Goal: Information Seeking & Learning: Understand process/instructions

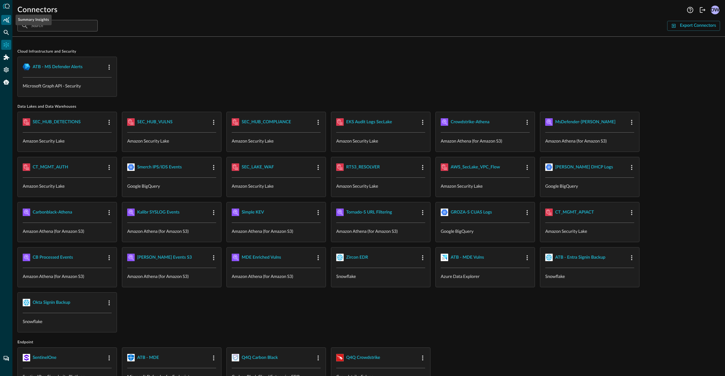
click at [7, 21] on icon "Summary Insights" at bounding box center [6, 20] width 6 height 6
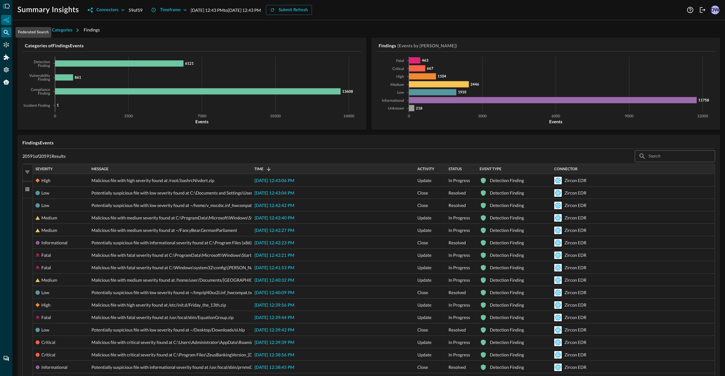
click at [6, 34] on icon "Federated Search" at bounding box center [6, 32] width 6 height 6
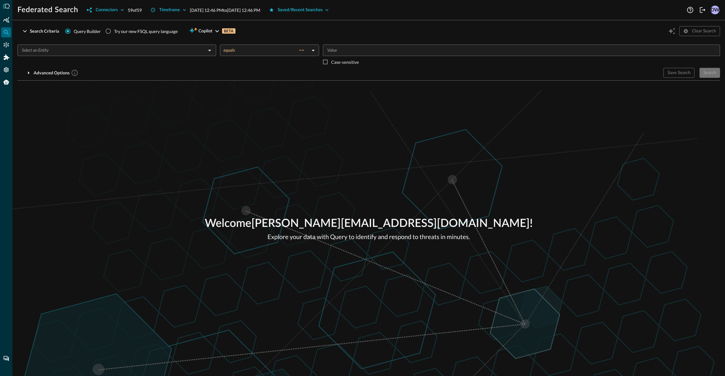
drag, startPoint x: 369, startPoint y: 27, endPoint x: 225, endPoint y: 0, distance: 146.5
click at [369, 27] on div "Search Criteria Query Builder Try our new FSQL query language Copilot BETA Clea…" at bounding box center [368, 31] width 703 height 12
click at [185, 53] on input "text" at bounding box center [111, 50] width 185 height 8
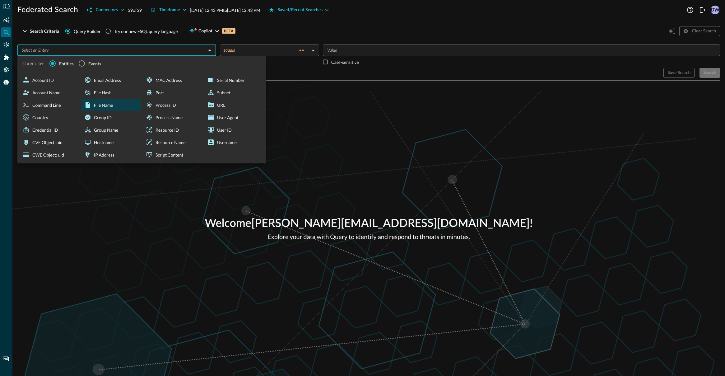
click at [93, 110] on div "File Name" at bounding box center [111, 105] width 59 height 12
type input "File Name"
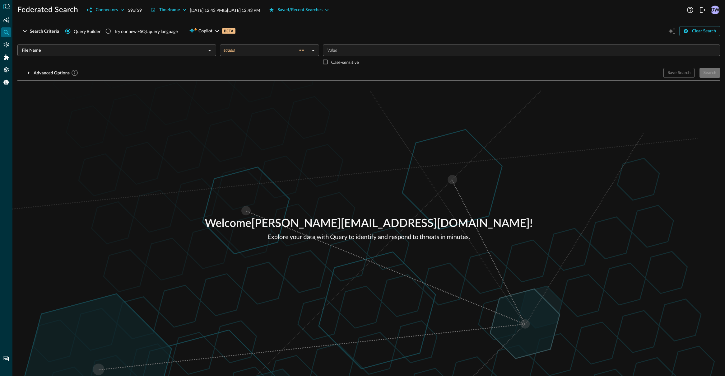
click at [234, 53] on body "Federated Search Connectors 59 of 59 Timeframe Aug 17, 2025 12:43 PM to Aug 18,…" at bounding box center [362, 212] width 725 height 424
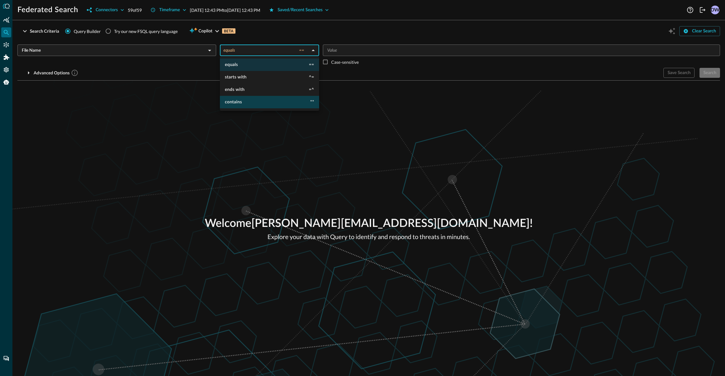
click at [233, 103] on span "contains" at bounding box center [233, 102] width 17 height 4
type input "contains"
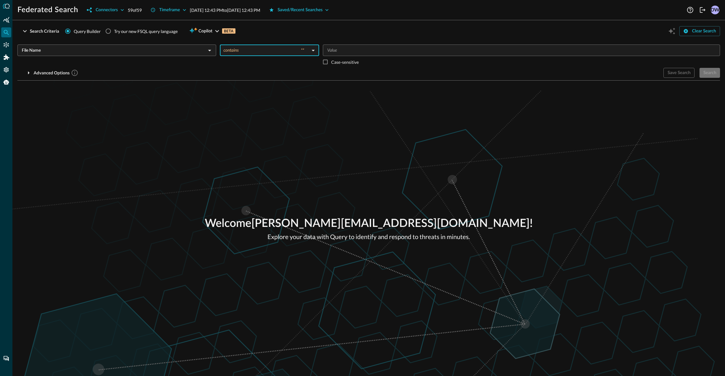
click at [362, 54] on input "Value" at bounding box center [521, 50] width 393 height 8
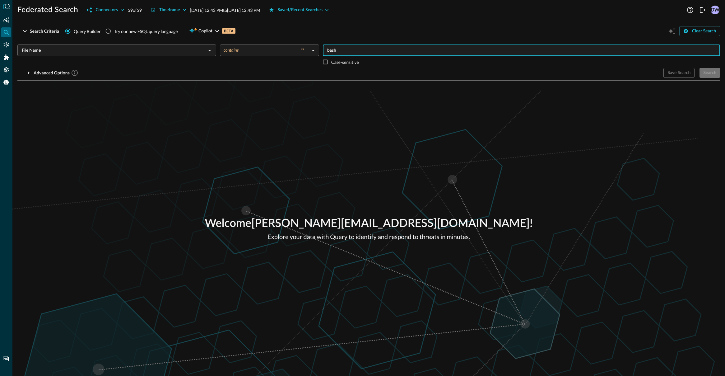
type input "bash"
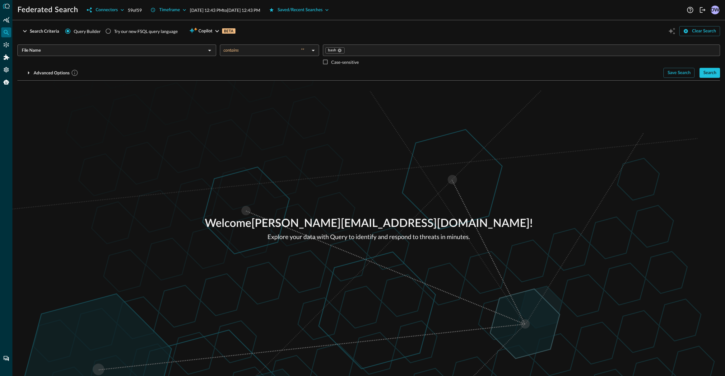
drag, startPoint x: 440, startPoint y: 66, endPoint x: 427, endPoint y: 67, distance: 12.8
click at [440, 66] on div "bash ​ Case-sensitive" at bounding box center [521, 55] width 397 height 23
drag, startPoint x: 714, startPoint y: 68, endPoint x: 713, endPoint y: 71, distance: 3.9
click at [714, 68] on button "Search" at bounding box center [710, 73] width 21 height 10
click at [713, 71] on div "Save Search Search" at bounding box center [692, 73] width 57 height 10
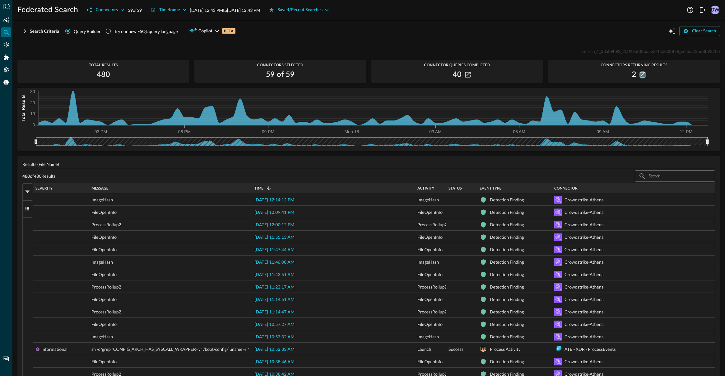
click at [642, 76] on icon "button" at bounding box center [643, 75] width 6 height 6
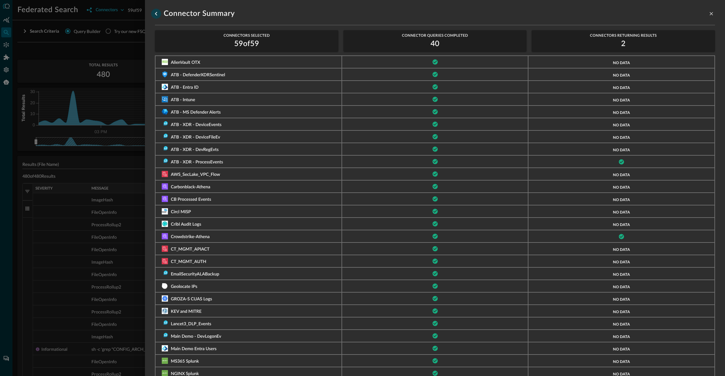
click at [156, 16] on icon "go back" at bounding box center [155, 13] width 7 height 7
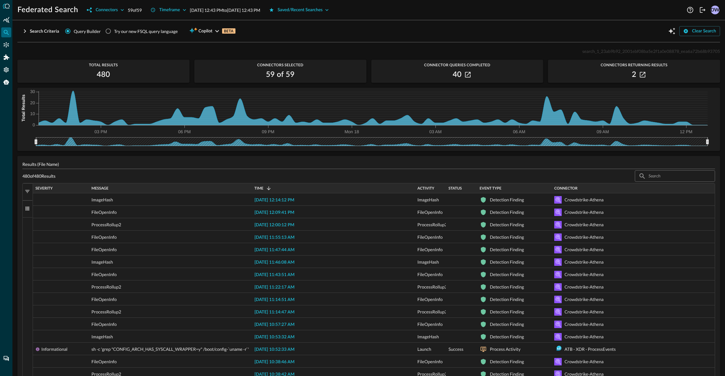
click at [377, 45] on div "Search Criteria Query Builder Try our new FSQL query language Copilot BETA Clea…" at bounding box center [368, 200] width 703 height 351
click at [394, 31] on div "Search Criteria Query Builder Try our new FSQL query language Copilot BETA Clea…" at bounding box center [368, 31] width 703 height 12
click at [314, 8] on div "Saved/Recent Searches" at bounding box center [300, 10] width 45 height 8
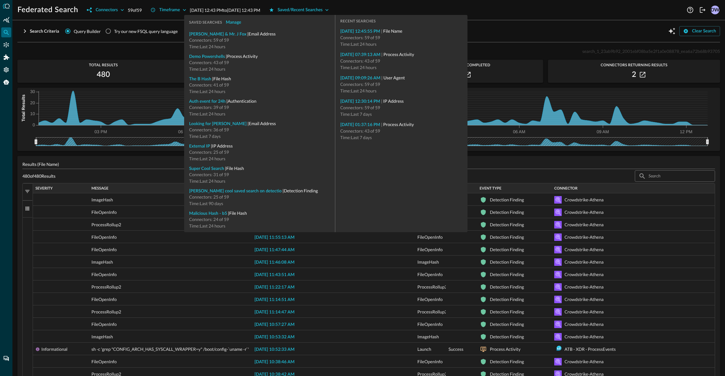
drag, startPoint x: 370, startPoint y: 54, endPoint x: 421, endPoint y: 80, distance: 57.7
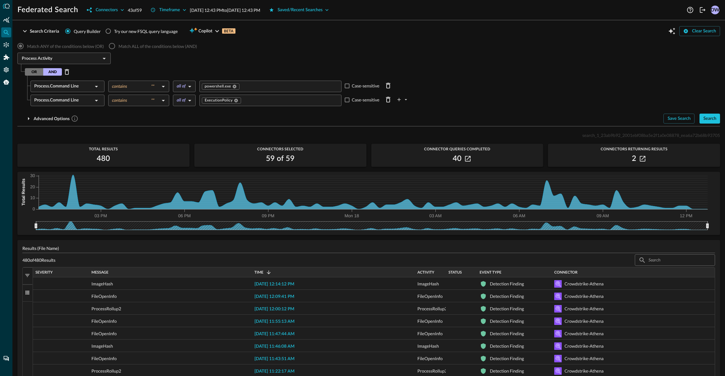
click at [426, 71] on div "OR AND" at bounding box center [372, 72] width 695 height 10
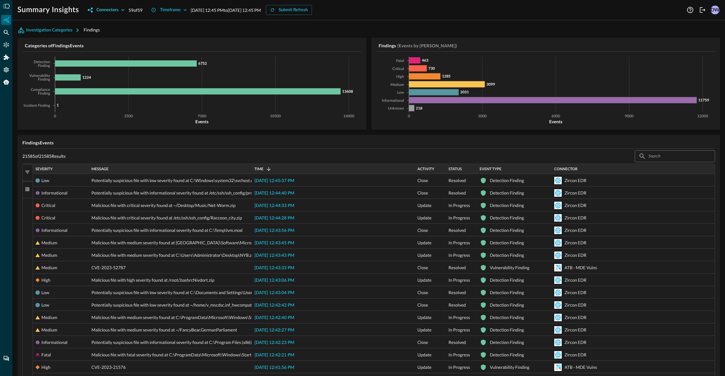
click at [125, 10] on icon "button" at bounding box center [123, 10] width 6 height 6
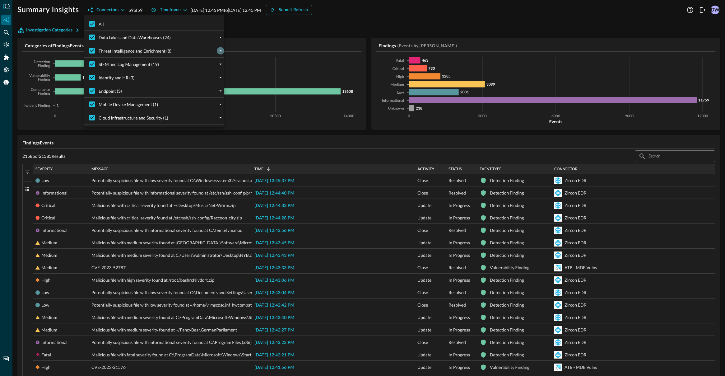
click at [218, 48] on icon "expand" at bounding box center [221, 51] width 6 height 6
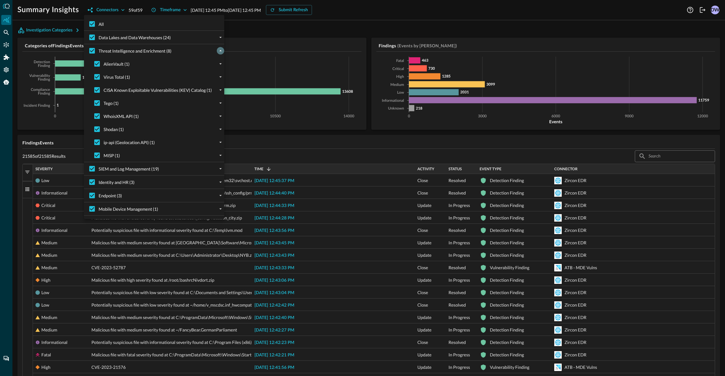
click at [218, 48] on icon "collapse" at bounding box center [221, 51] width 6 height 6
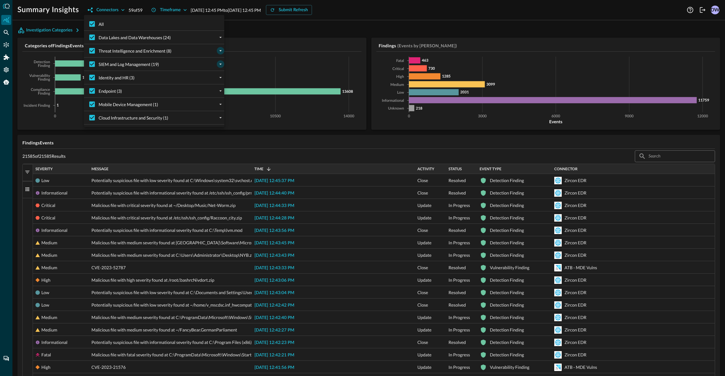
click at [218, 63] on icon "expand" at bounding box center [221, 64] width 6 height 6
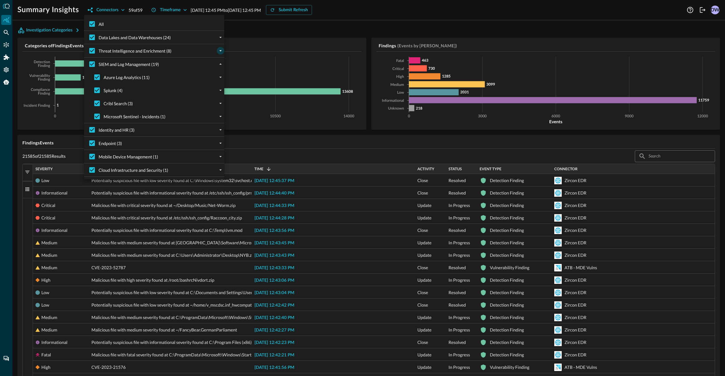
drag, startPoint x: 219, startPoint y: 64, endPoint x: 218, endPoint y: 68, distance: 3.2
click at [219, 64] on icon "collapse" at bounding box center [221, 64] width 6 height 6
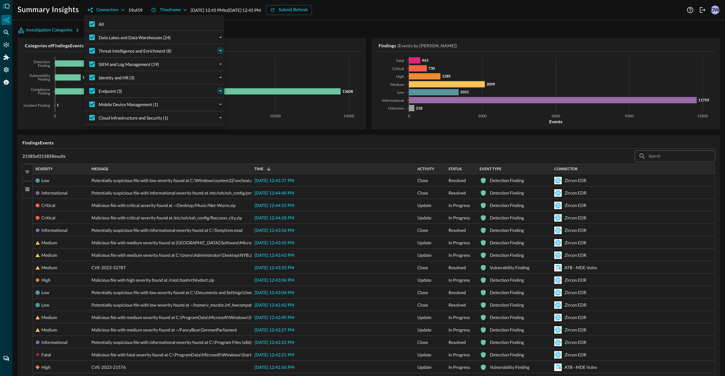
click at [220, 87] on button "expand" at bounding box center [220, 90] width 7 height 7
click at [220, 88] on icon "collapse" at bounding box center [221, 91] width 6 height 6
click at [268, 32] on div at bounding box center [362, 188] width 725 height 376
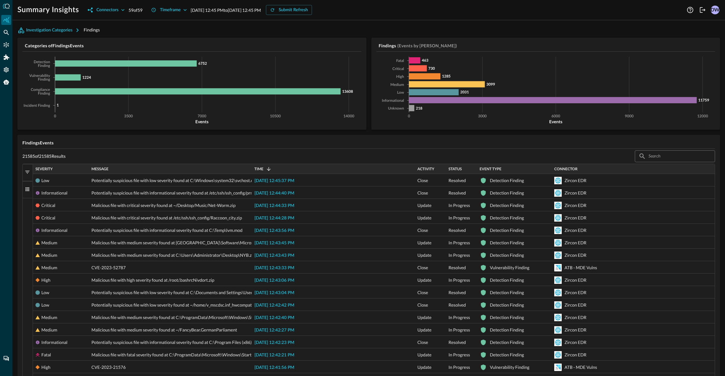
click at [262, 32] on div "Investigation Categories Findings" at bounding box center [368, 30] width 703 height 10
click at [188, 8] on icon "button" at bounding box center [185, 10] width 6 height 6
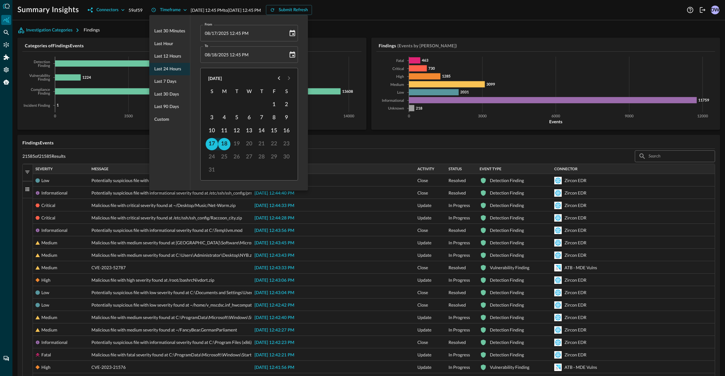
click at [432, 22] on div at bounding box center [362, 188] width 725 height 376
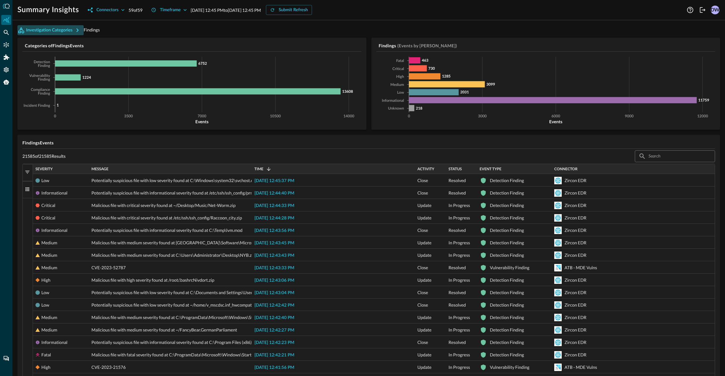
click at [78, 30] on icon "button" at bounding box center [78, 30] width 2 height 4
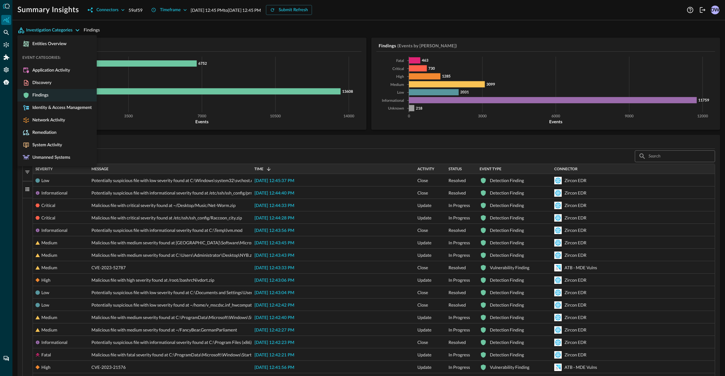
click at [125, 30] on div at bounding box center [362, 188] width 725 height 376
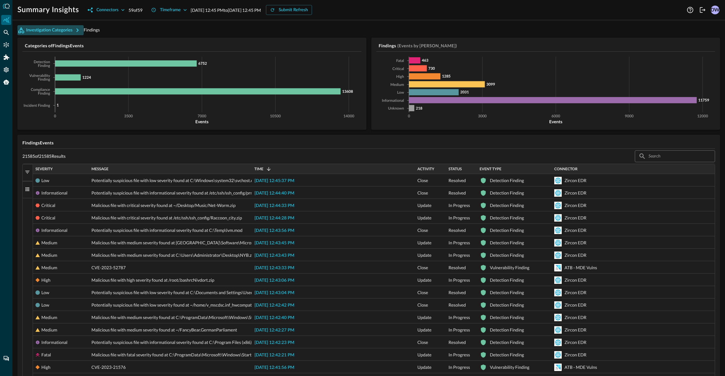
click at [77, 30] on icon "button" at bounding box center [77, 29] width 7 height 7
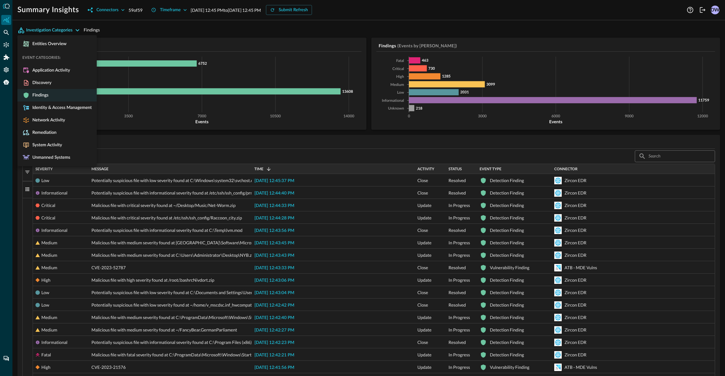
click at [77, 30] on div at bounding box center [362, 188] width 725 height 376
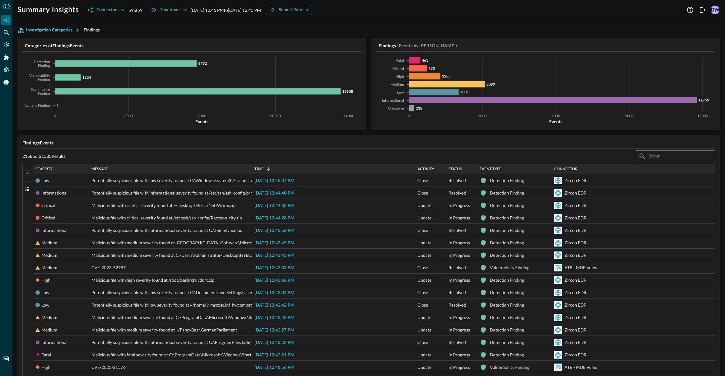
click at [186, 33] on div "Investigation Categories Findings" at bounding box center [368, 30] width 703 height 10
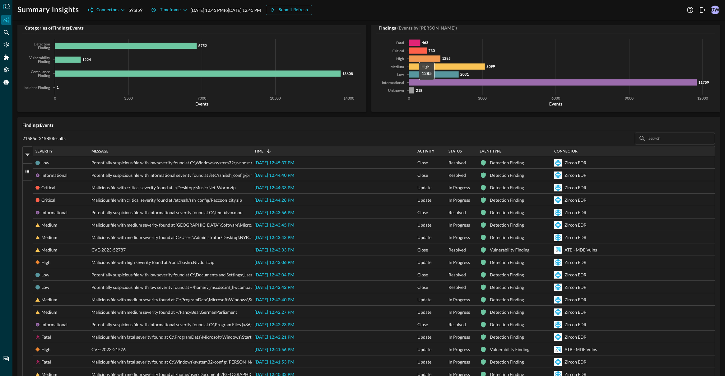
scroll to position [20, 0]
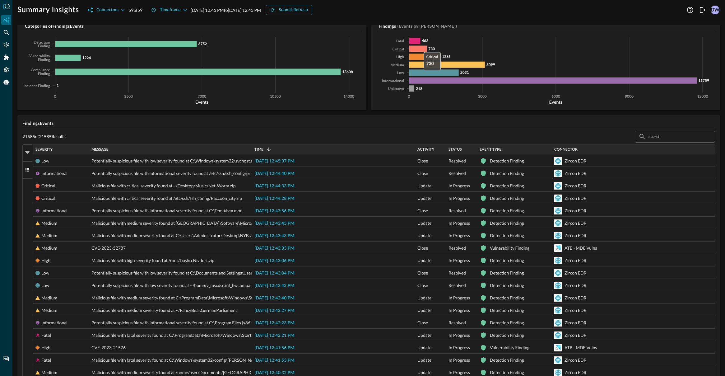
click at [420, 50] on icon at bounding box center [418, 49] width 18 height 6
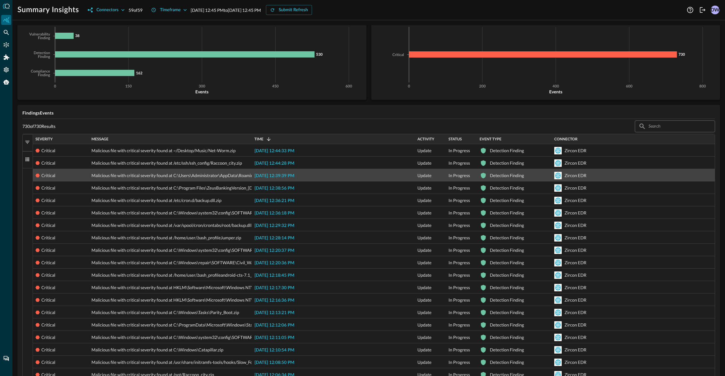
scroll to position [0, 0]
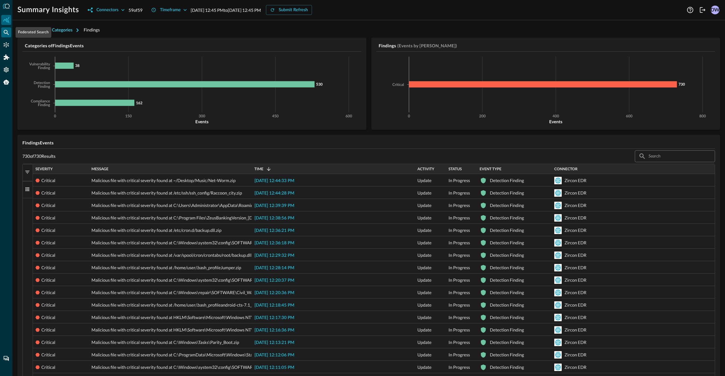
click at [7, 33] on icon "Federated Search" at bounding box center [6, 32] width 5 height 5
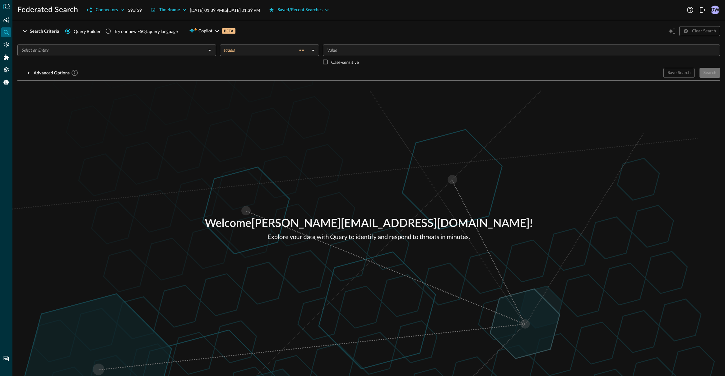
click at [154, 53] on input "text" at bounding box center [111, 50] width 185 height 8
click at [115, 40] on div "​ equals == equals ​ ​ Case-sensitive Advanced Options Save Search Search You w…" at bounding box center [368, 59] width 703 height 38
click at [343, 29] on div "Search Criteria Query Builder Try our new FSQL query language Copilot BETA Clea…" at bounding box center [368, 31] width 703 height 12
click at [190, 12] on button "Timeframe" at bounding box center [168, 10] width 43 height 10
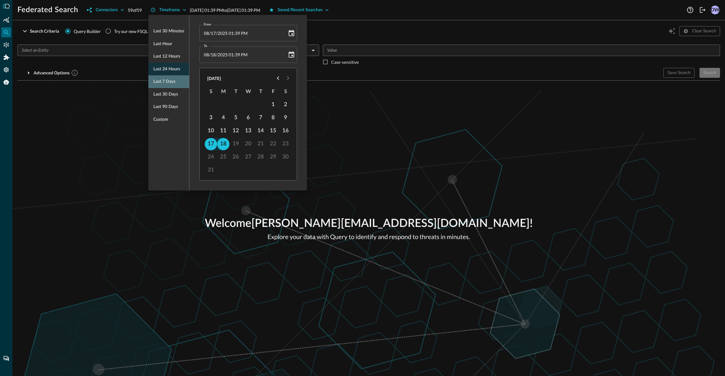
click at [167, 81] on span "Last 7 days" at bounding box center [164, 82] width 22 height 8
type input "08/11/2025 01:40 PM"
type input "08/18/2025 01:40 PM"
drag, startPoint x: 422, startPoint y: 34, endPoint x: 391, endPoint y: 34, distance: 31.7
click at [422, 34] on div at bounding box center [362, 188] width 725 height 376
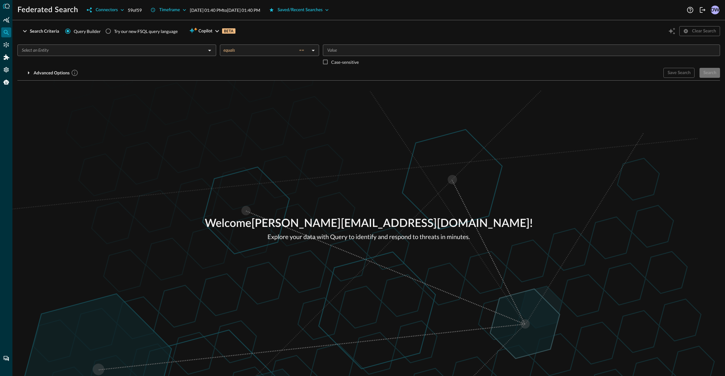
click at [117, 53] on input "text" at bounding box center [111, 50] width 185 height 8
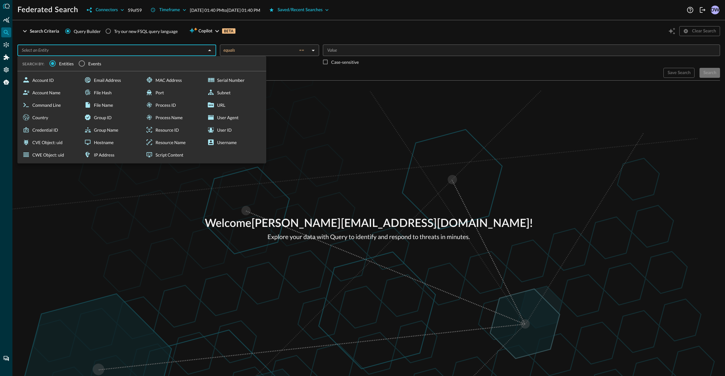
drag, startPoint x: 114, startPoint y: 104, endPoint x: 258, endPoint y: 76, distance: 146.7
click at [114, 104] on div "File Name" at bounding box center [111, 105] width 59 height 12
type input "File Name"
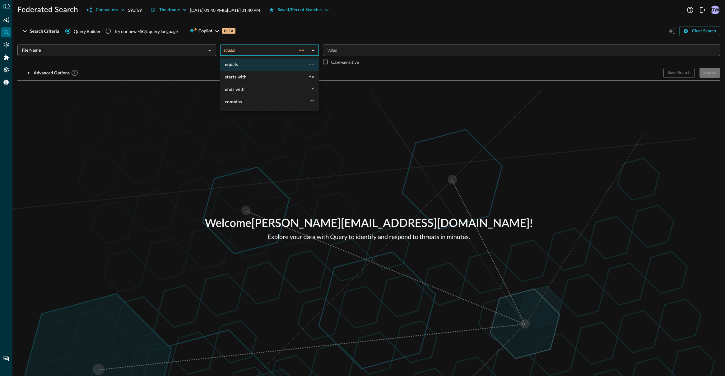
click at [255, 50] on body "Federated Search Connectors 59 of 59 Timeframe Aug 11, 2025 01:40 PM to Aug 18,…" at bounding box center [362, 212] width 725 height 424
drag, startPoint x: 265, startPoint y: 100, endPoint x: 331, endPoint y: 80, distance: 69.0
click at [265, 100] on li "contains **" at bounding box center [269, 102] width 99 height 12
type input "contains"
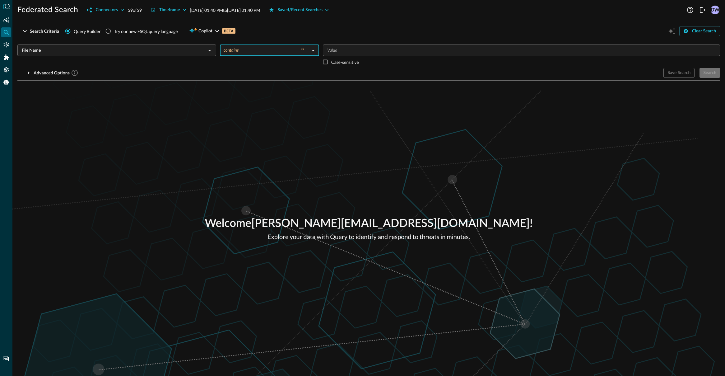
click at [247, 50] on body "Federated Search Connectors 59 of 59 Timeframe Aug 11, 2025 01:40 PM to Aug 18,…" at bounding box center [362, 212] width 725 height 424
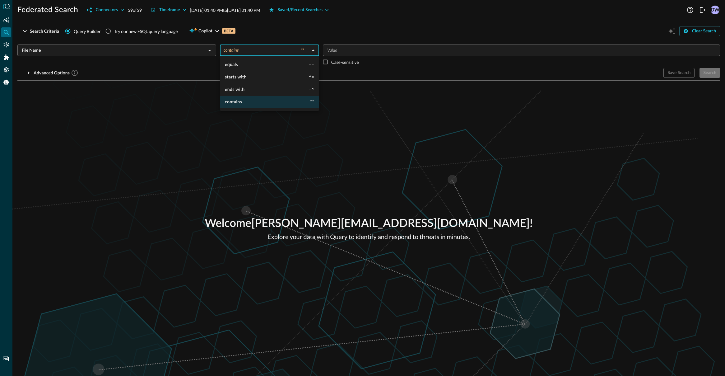
click at [392, 51] on div at bounding box center [362, 188] width 725 height 376
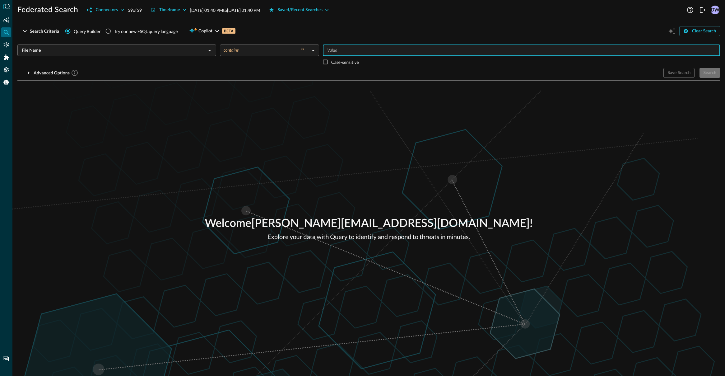
click at [394, 50] on input "Value" at bounding box center [521, 50] width 393 height 8
type input "bash"
drag, startPoint x: 541, startPoint y: 65, endPoint x: 545, endPoint y: 67, distance: 4.1
click at [541, 65] on div "​ Case-sensitive" at bounding box center [521, 55] width 397 height 23
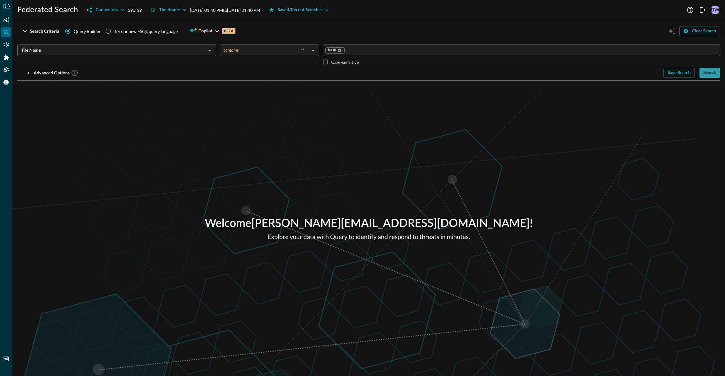
click at [714, 73] on div "Search" at bounding box center [709, 73] width 13 height 8
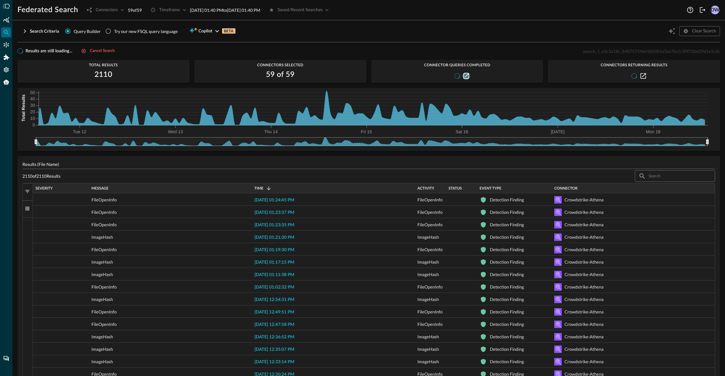
click at [466, 77] on icon "button" at bounding box center [467, 76] width 6 height 6
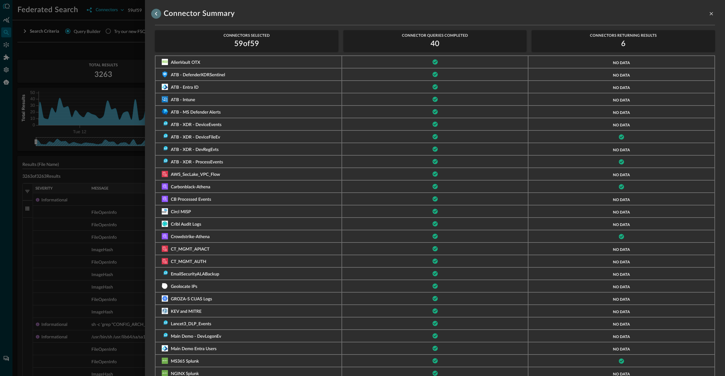
click at [156, 16] on icon "go back" at bounding box center [155, 13] width 7 height 7
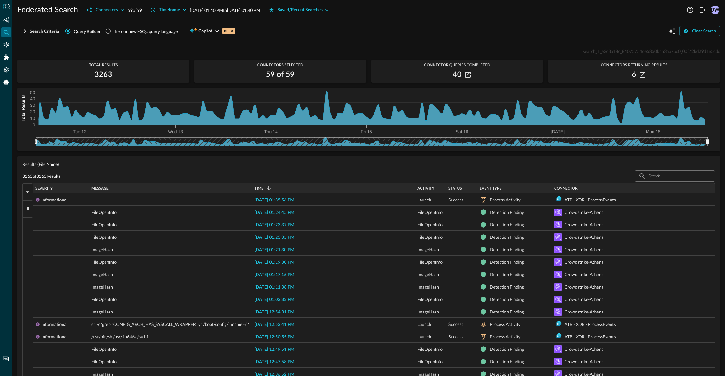
click at [369, 49] on div "search_1_e3c3a18c_84075754de5850b1a3aa7bc0_00f72bd29d1e5cdc" at bounding box center [368, 50] width 703 height 7
click at [23, 34] on icon "button" at bounding box center [24, 30] width 7 height 7
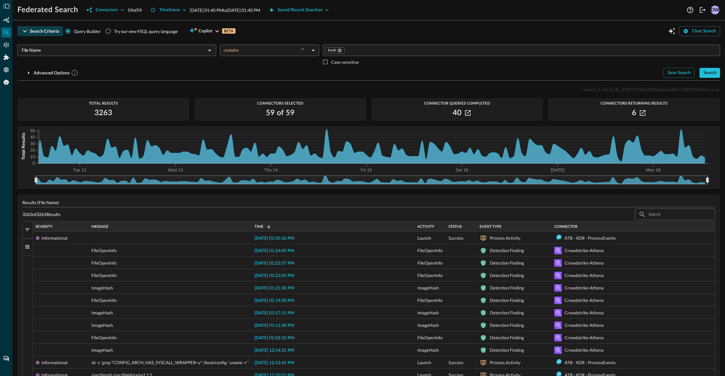
drag, startPoint x: 139, startPoint y: 79, endPoint x: 95, endPoint y: 73, distance: 44.9
click at [139, 79] on div "Search Criteria Query Builder Try our new FSQL query language Copilot BETA Clea…" at bounding box center [368, 52] width 703 height 55
click at [5, 49] on div "Connectors" at bounding box center [6, 45] width 10 height 10
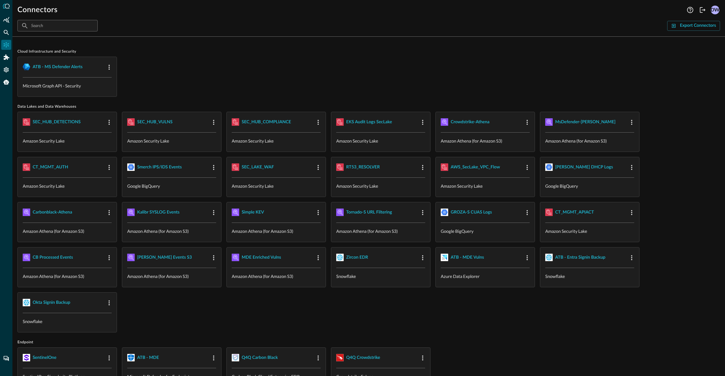
click at [181, 70] on div "ATB - MS Defender Alerts Microsoft Graph API - Security" at bounding box center [368, 77] width 703 height 40
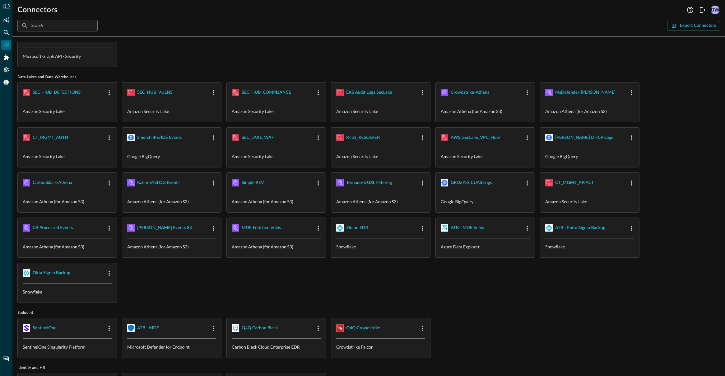
scroll to position [32, 0]
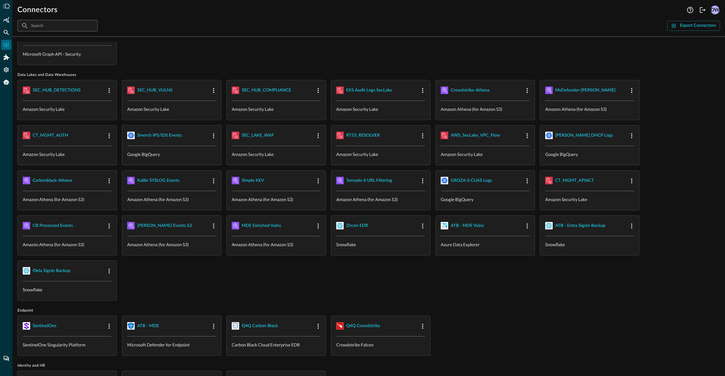
click at [563, 292] on div "SEC_HUB_DETECTIONS Amazon Security Lake SEC_HUB_VULNS Amazon Security Lake SEC_…" at bounding box center [368, 190] width 703 height 221
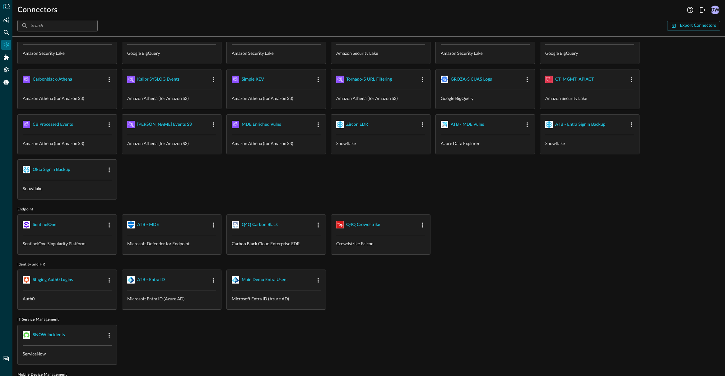
scroll to position [136, 0]
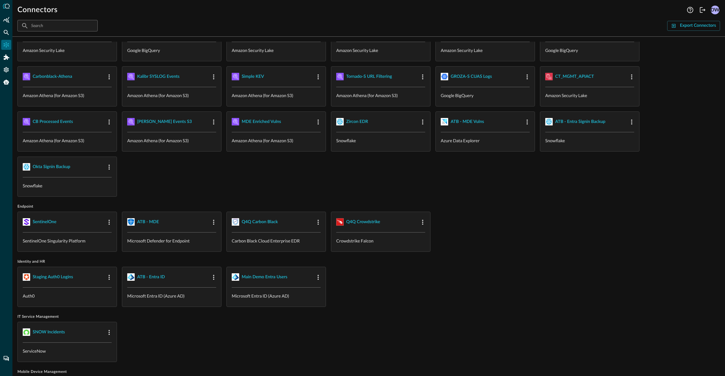
click at [559, 290] on div "Staging Auth0 Logins Auth0 ATB - Entra ID Microsoft Entra ID (Azure AD) Main De…" at bounding box center [368, 287] width 703 height 40
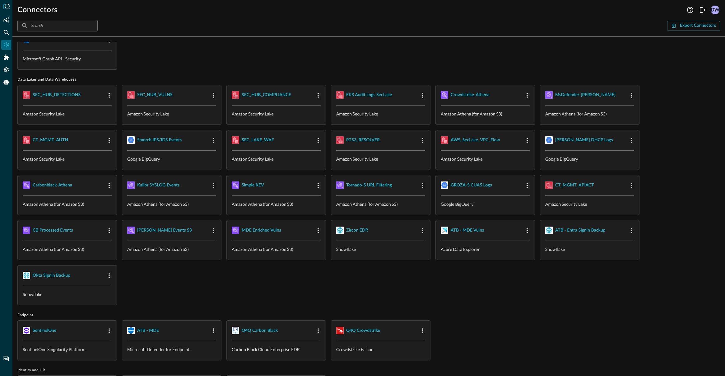
scroll to position [0, 0]
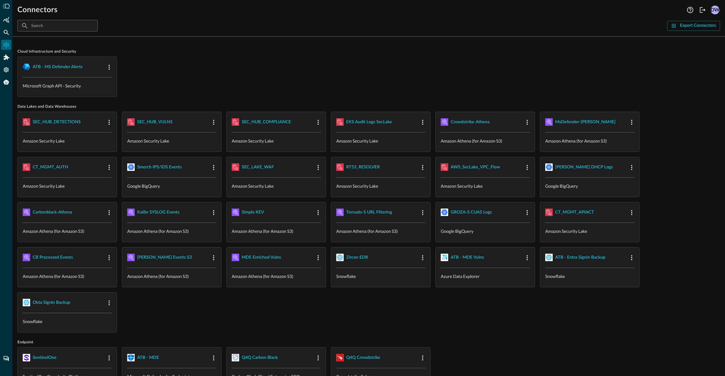
click at [352, 56] on div "Cloud Infrastructure and Security ATB - MS Defender Alerts Microsoft Graph API …" at bounding box center [368, 73] width 703 height 48
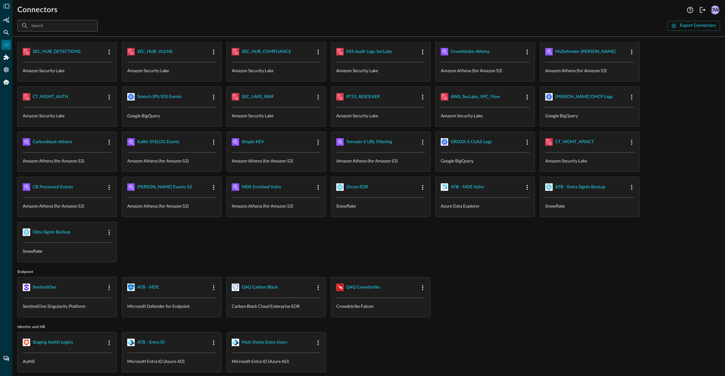
scroll to position [72, 0]
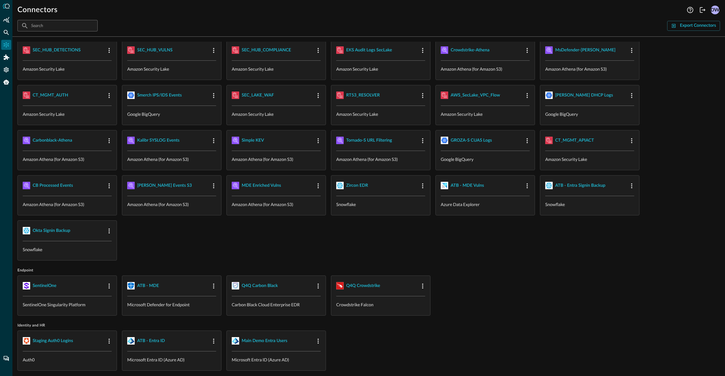
click at [453, 293] on div "SentinelOne SentinelOne Singularity Platform ATB - MDE Microsoft Defender for E…" at bounding box center [368, 295] width 703 height 40
click at [366, 284] on div "Q4Q Crowdstrike" at bounding box center [363, 286] width 34 height 8
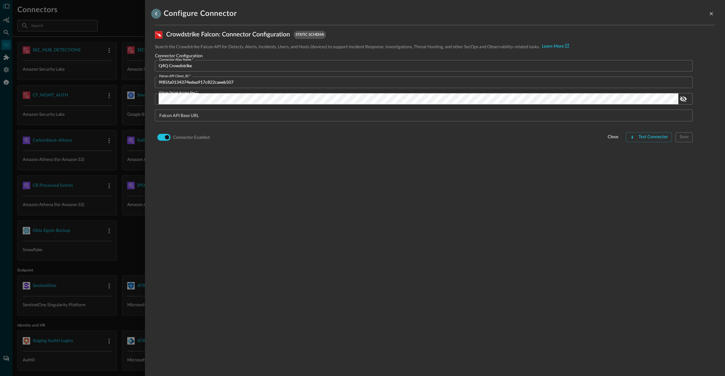
click at [154, 12] on icon "go back" at bounding box center [155, 13] width 7 height 7
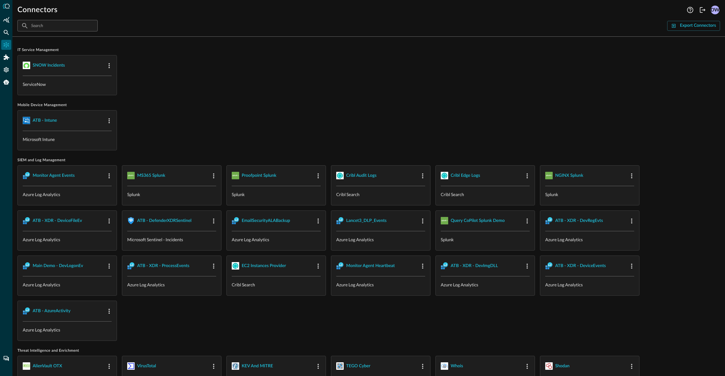
scroll to position [420, 0]
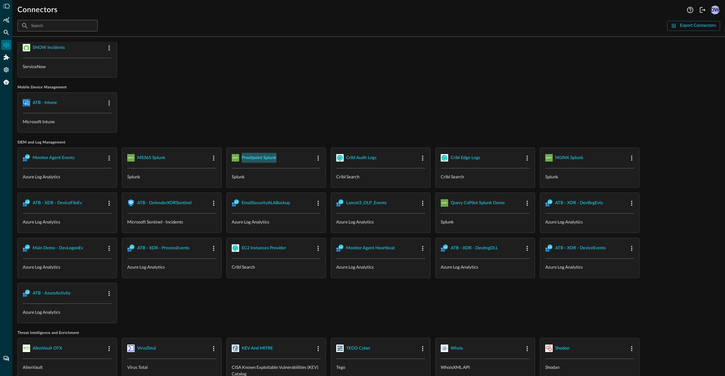
click at [254, 157] on div "Proofpoint Splunk" at bounding box center [259, 158] width 35 height 8
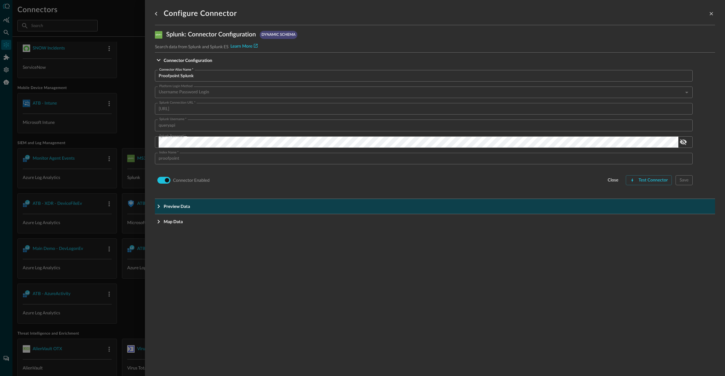
click at [158, 64] on icon "Expand More" at bounding box center [158, 59] width 7 height 7
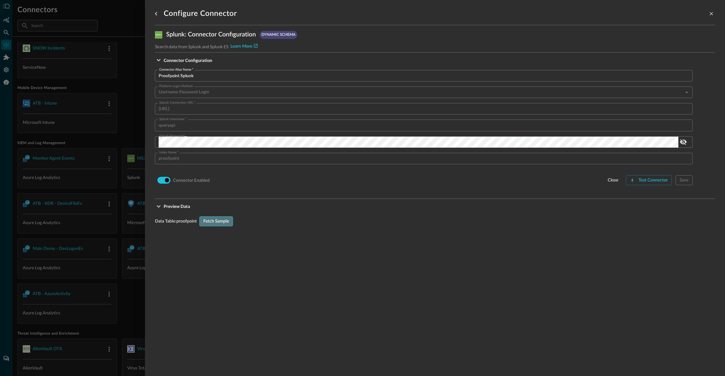
click at [217, 220] on div "Fetch Sample" at bounding box center [216, 221] width 26 height 8
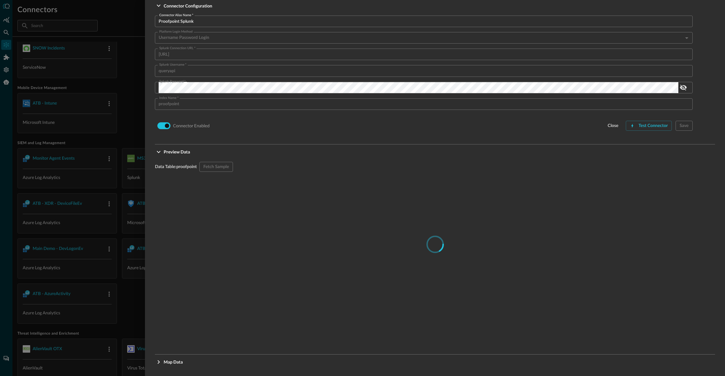
scroll to position [58, 0]
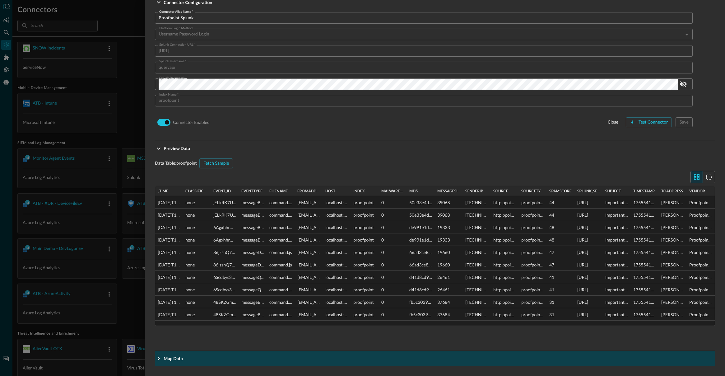
click at [154, 358] on div "Configure Connector Splunk : Connector Configuration dynamic schema Search data…" at bounding box center [435, 188] width 580 height 376
drag, startPoint x: 157, startPoint y: 358, endPoint x: 169, endPoint y: 361, distance: 12.5
click at [157, 6] on icon "Expand More" at bounding box center [158, 1] width 7 height 7
click at [162, 6] on icon "Expand More" at bounding box center [158, 1] width 7 height 7
click at [160, 6] on icon "Expand More" at bounding box center [158, 1] width 7 height 7
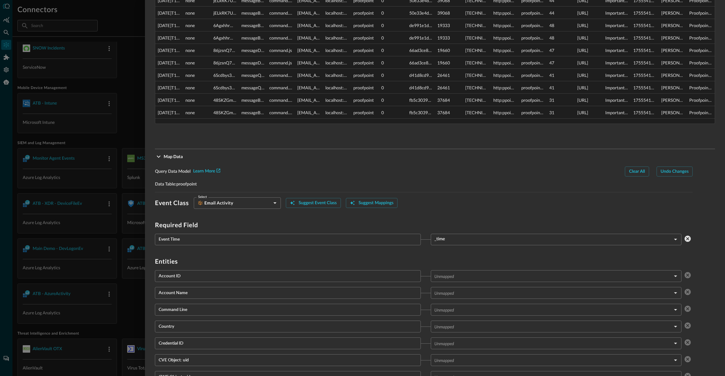
scroll to position [260, 0]
click at [277, 202] on body "Connectors Help Logout DW ​ ​ Export Connectors Cloud Infrastructure and Securi…" at bounding box center [362, 212] width 725 height 424
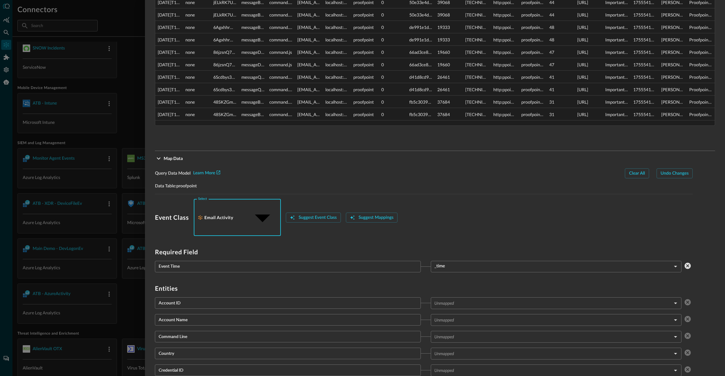
scroll to position [258, 0]
click at [332, 186] on div at bounding box center [362, 188] width 725 height 376
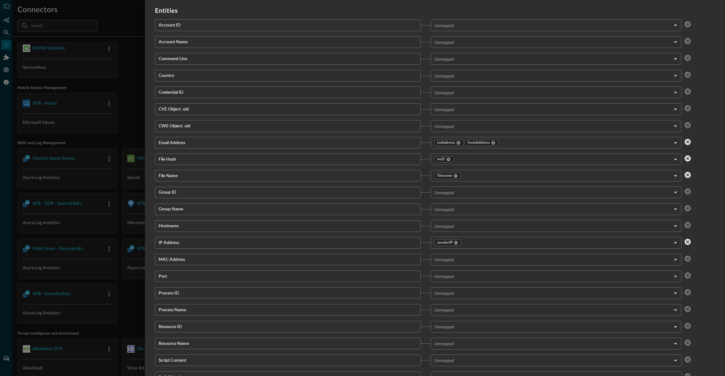
scroll to position [514, 0]
click at [519, 157] on body "Connectors Help Logout DW ​ ​ Export Connectors Cloud Infrastructure and Securi…" at bounding box center [362, 212] width 725 height 424
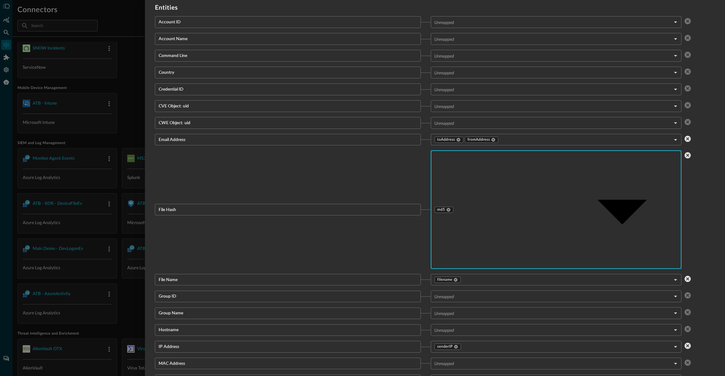
click at [432, 7] on div at bounding box center [362, 188] width 725 height 376
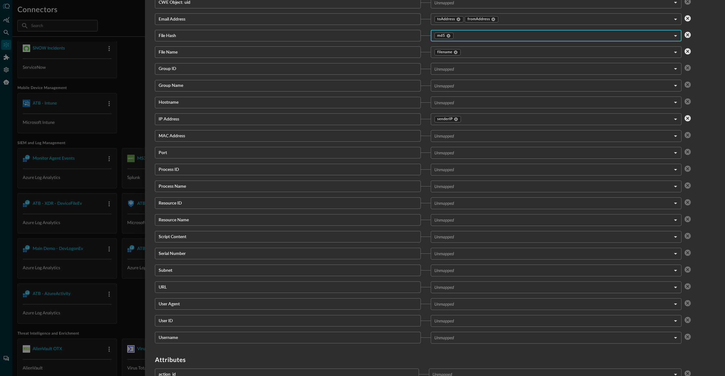
scroll to position [639, 0]
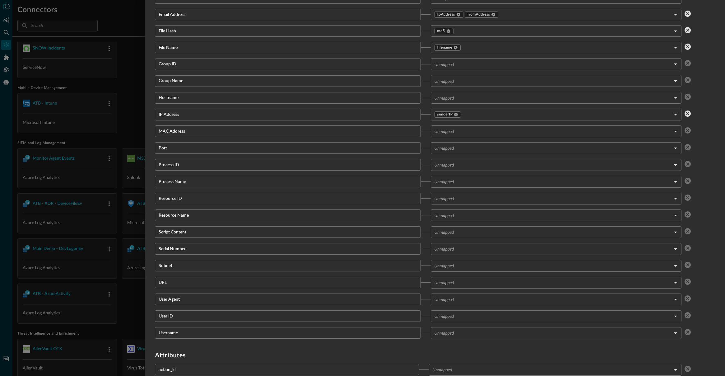
click at [132, 88] on div at bounding box center [362, 188] width 725 height 376
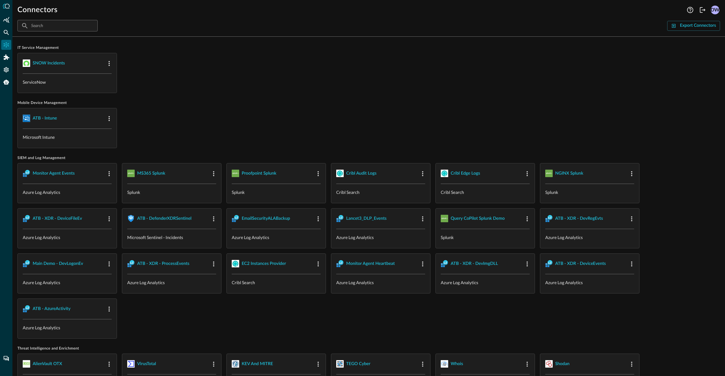
scroll to position [399, 0]
